Goal: Navigation & Orientation: Go to known website

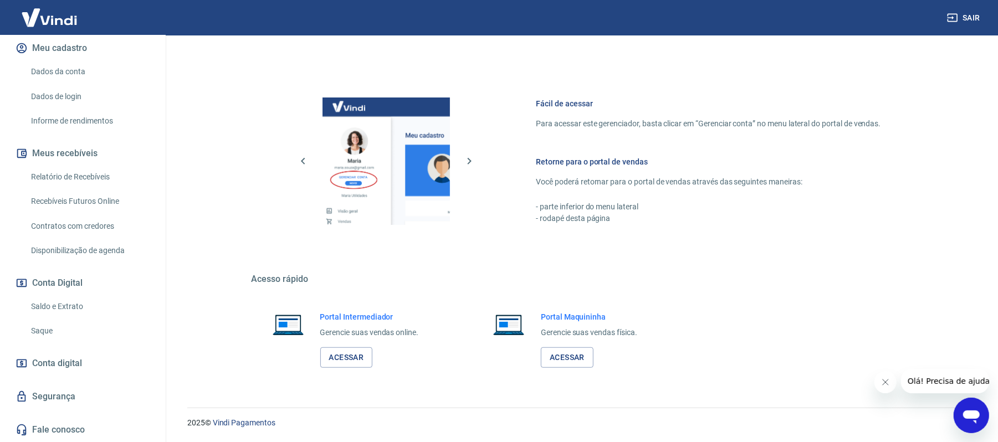
scroll to position [136, 0]
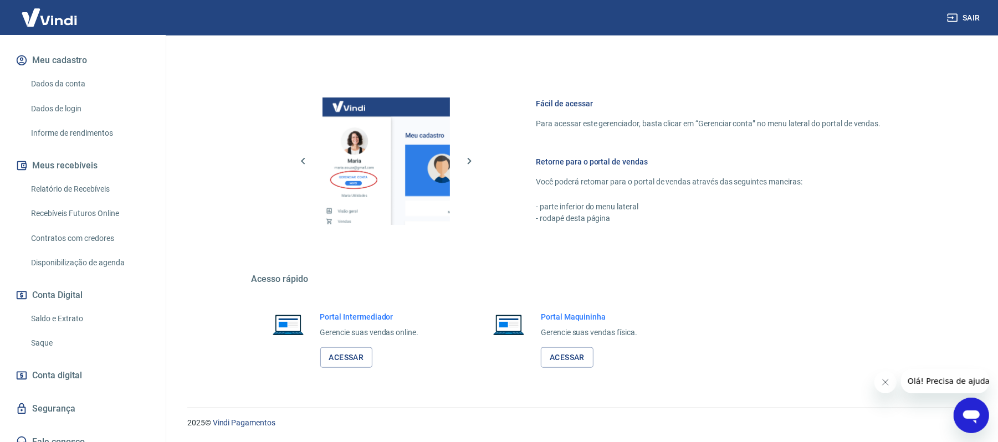
drag, startPoint x: 812, startPoint y: 89, endPoint x: 754, endPoint y: 103, distance: 59.9
click at [814, 88] on div "Fácil de acessar Para acessar este gerenciador, basta clicar em “Gerenciar cont…" at bounding box center [580, 158] width 656 height 185
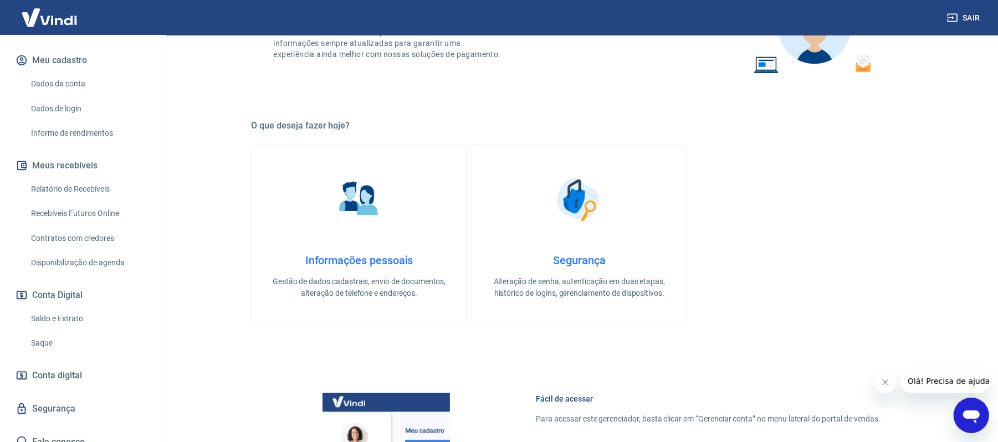
click at [64, 13] on img at bounding box center [49, 18] width 72 height 34
click at [840, 14] on icon "button" at bounding box center [952, 17] width 11 height 11
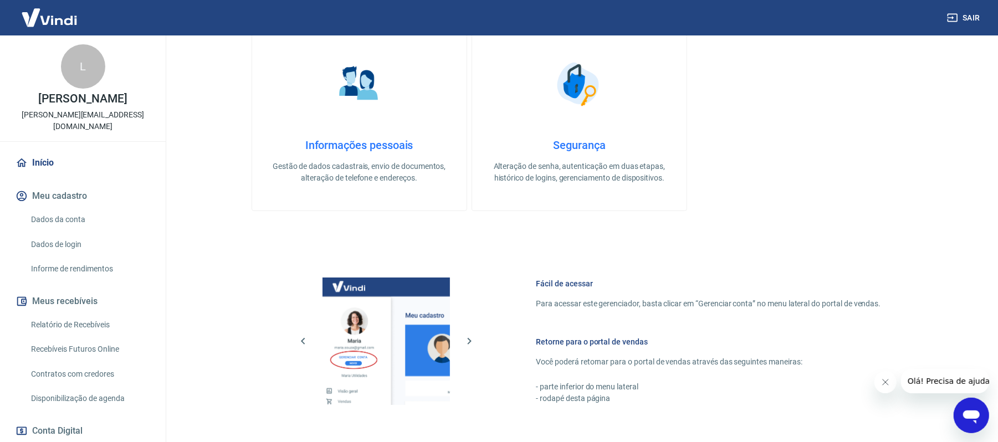
scroll to position [422, 0]
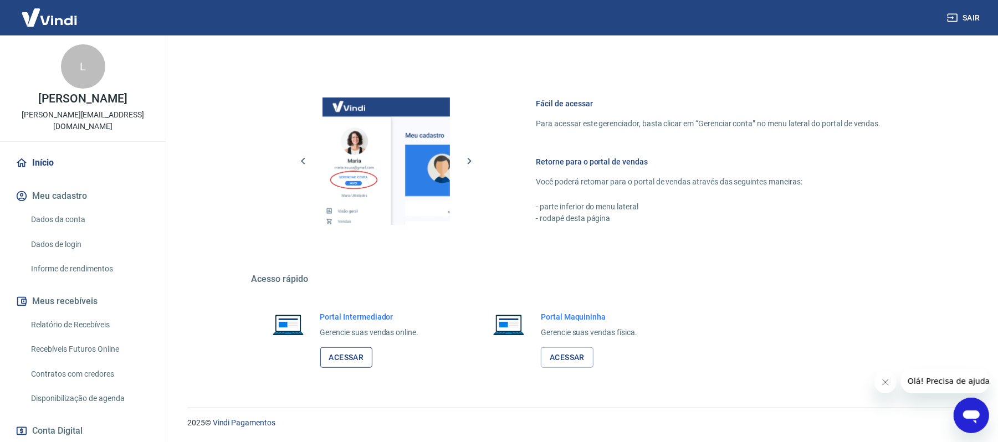
click at [363, 358] on link "Acessar" at bounding box center [346, 357] width 53 height 20
